Goal: Task Accomplishment & Management: Use online tool/utility

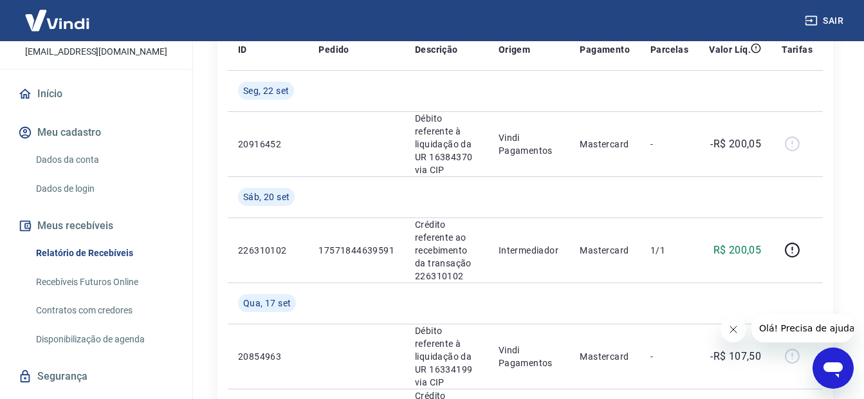
scroll to position [125, 0]
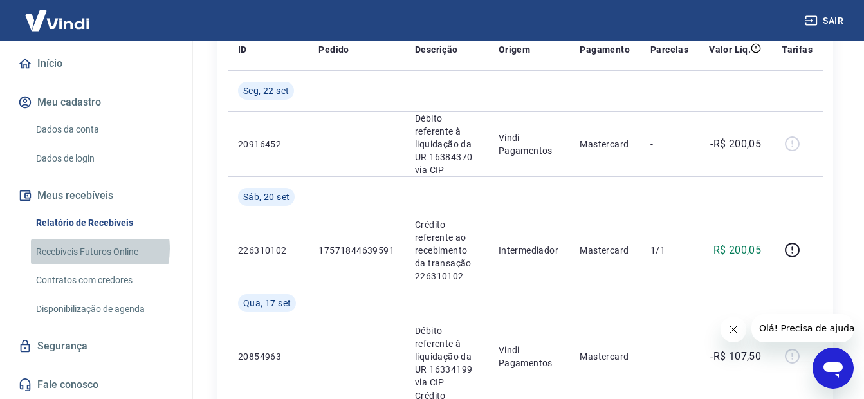
click at [88, 248] on link "Recebíveis Futuros Online" at bounding box center [104, 252] width 146 height 26
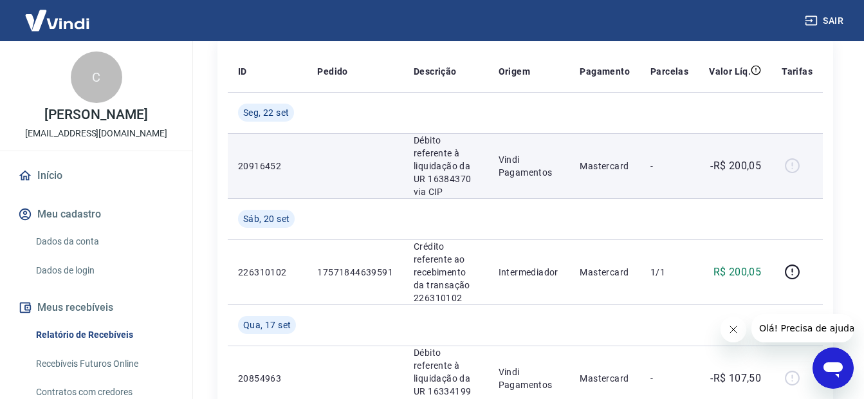
scroll to position [193, 0]
